Goal: Information Seeking & Learning: Learn about a topic

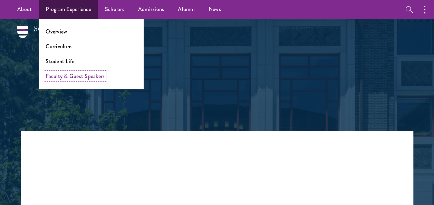
click at [73, 77] on link "Faculty & Guest Speakers" at bounding box center [75, 76] width 59 height 8
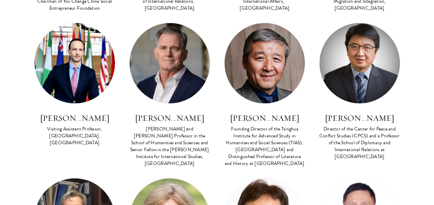
scroll to position [2065, 0]
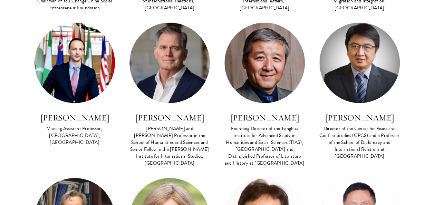
drag, startPoint x: 205, startPoint y: 79, endPoint x: 209, endPoint y: 35, distance: 44.4
click at [209, 35] on div "Lead Faculty China's Rise in Comparative Perspective FACULTY BIO Andrew Walder …" at bounding box center [169, 99] width 95 height 155
drag, startPoint x: 209, startPoint y: 35, endPoint x: 212, endPoint y: 90, distance: 56.0
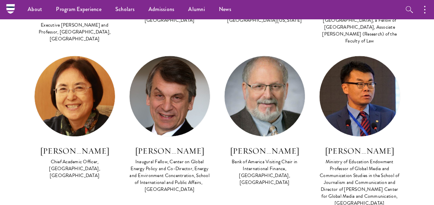
scroll to position [1565, 0]
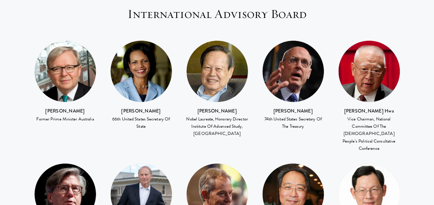
scroll to position [929, 0]
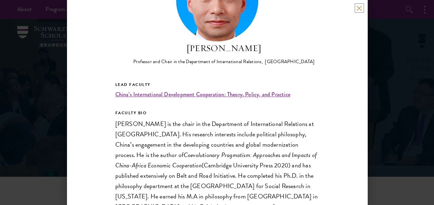
scroll to position [63, 0]
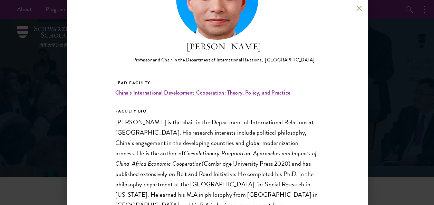
click at [230, 48] on h2 "[PERSON_NAME]" at bounding box center [223, 46] width 181 height 13
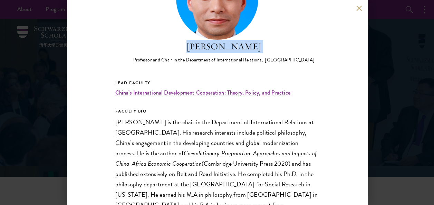
click at [230, 48] on h2 "[PERSON_NAME]" at bounding box center [223, 46] width 181 height 13
copy div "[PERSON_NAME]"
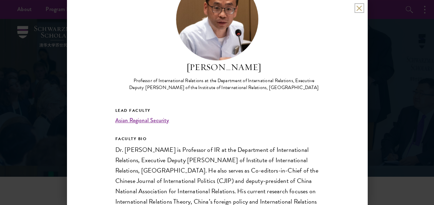
scroll to position [41, 0]
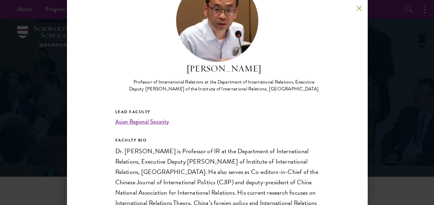
click at [212, 70] on h2 "[PERSON_NAME]" at bounding box center [224, 68] width 190 height 13
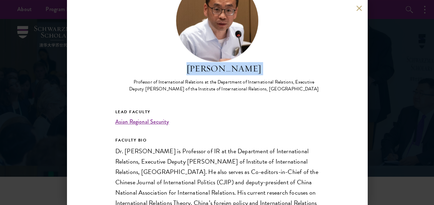
copy div "[PERSON_NAME]"
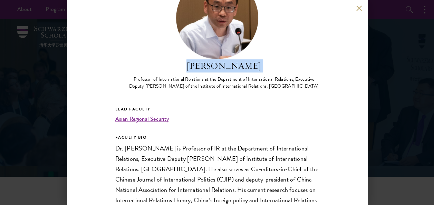
scroll to position [0, 0]
